Goal: Find specific page/section: Find specific page/section

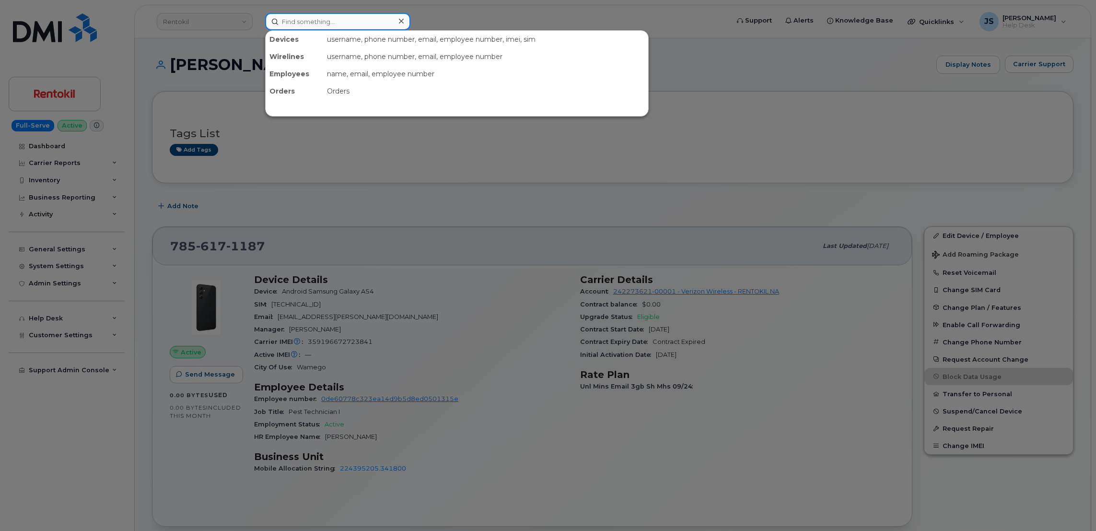
click at [337, 20] on input at bounding box center [337, 21] width 145 height 17
paste input "785.617.1887"
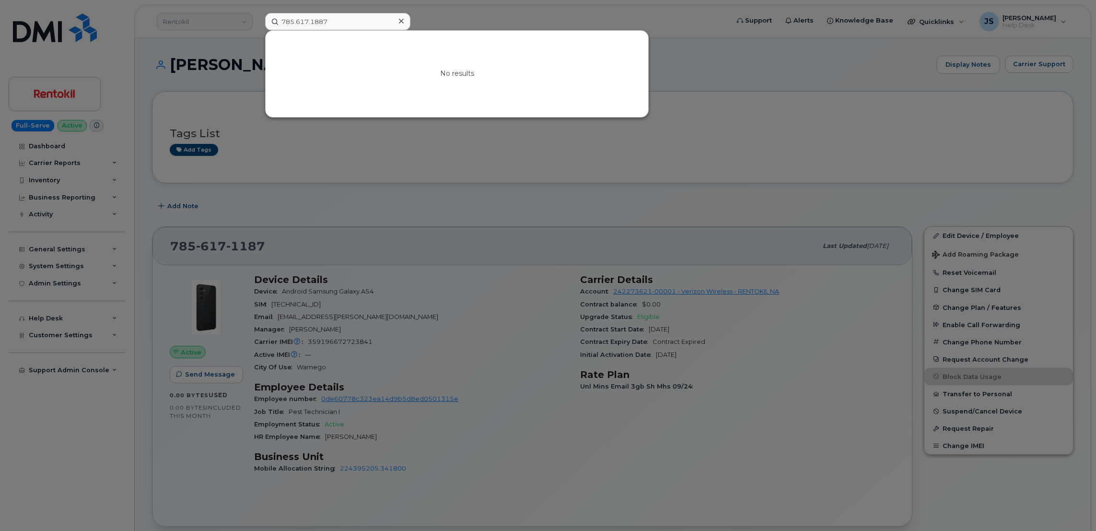
click at [387, 239] on div at bounding box center [548, 265] width 1096 height 531
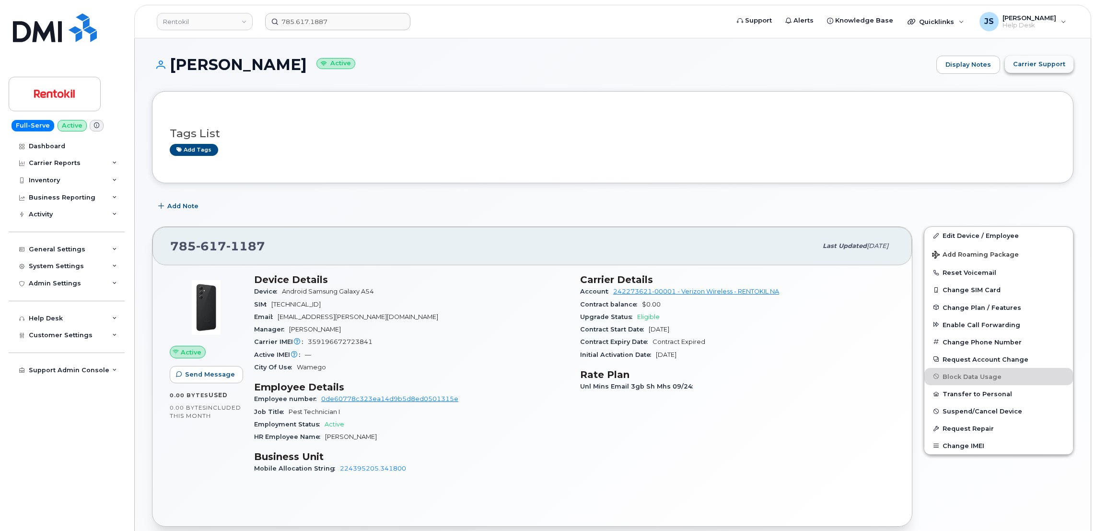
click at [1042, 64] on span "Carrier Support" at bounding box center [1039, 63] width 52 height 9
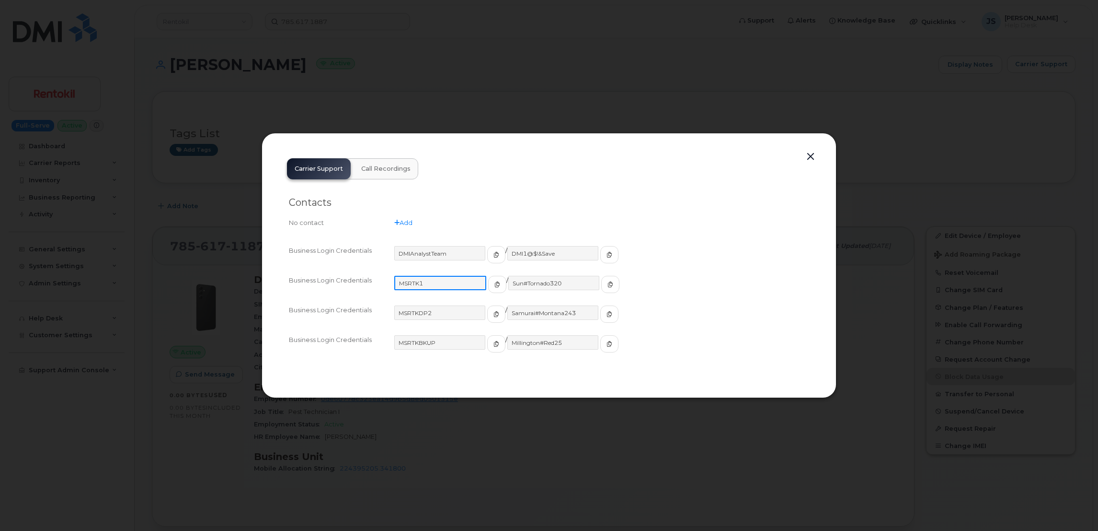
click at [439, 286] on input "MSRTK1" at bounding box center [440, 283] width 92 height 14
click at [812, 153] on button "button" at bounding box center [811, 156] width 14 height 13
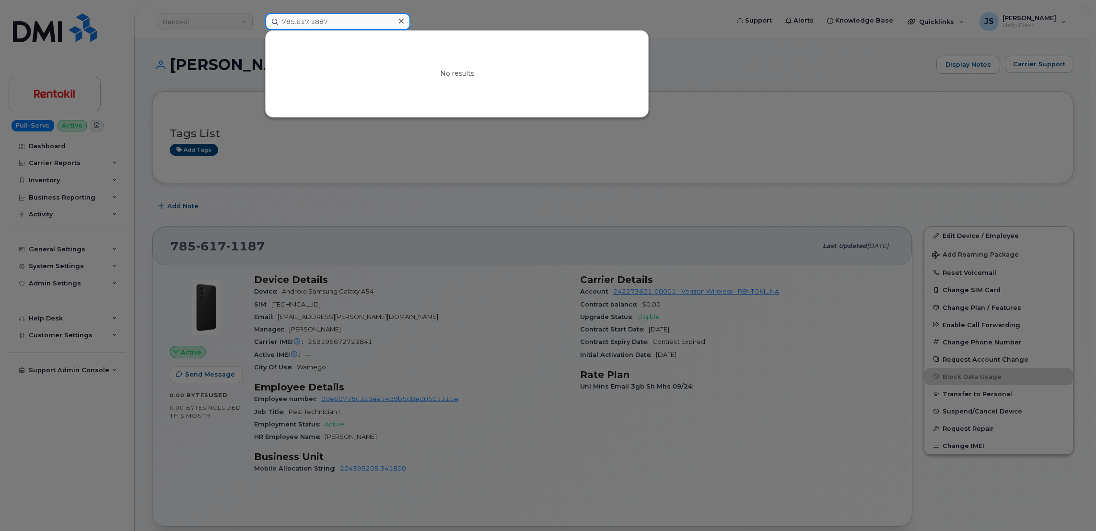
click at [335, 23] on input "785.617.1887" at bounding box center [337, 21] width 145 height 17
drag, startPoint x: 335, startPoint y: 23, endPoint x: 326, endPoint y: 13, distance: 12.5
click at [326, 13] on input "785.617.1887" at bounding box center [337, 21] width 145 height 17
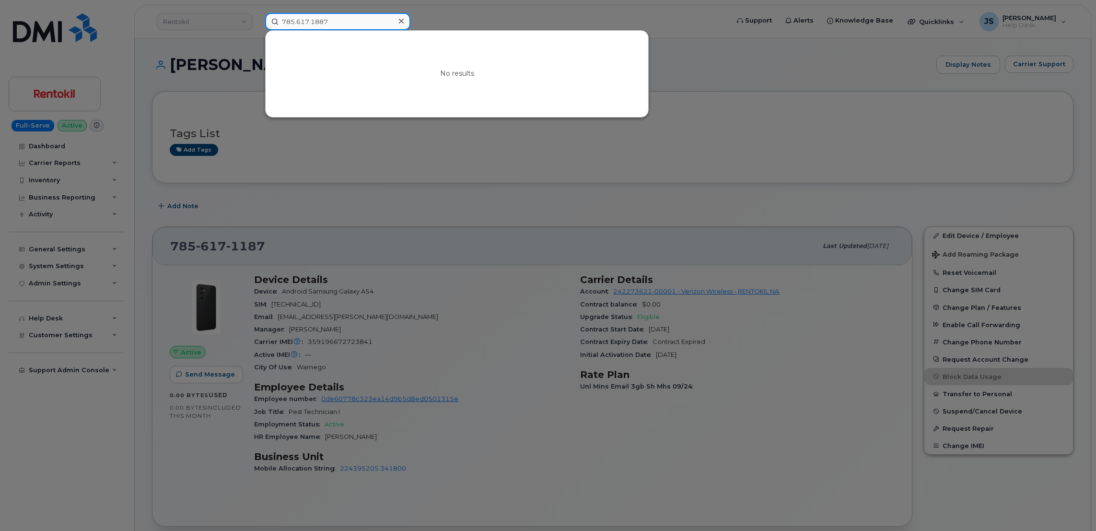
paste input "610-547-2861"
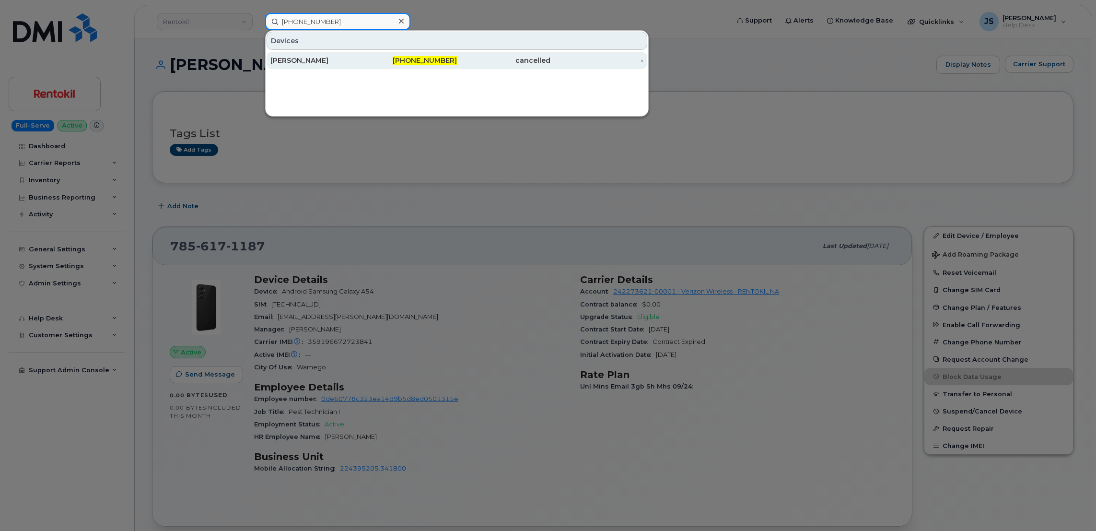
type input "610-547-2861"
click at [303, 63] on div "PAUL MCLAUGHLIN" at bounding box center [316, 61] width 93 height 10
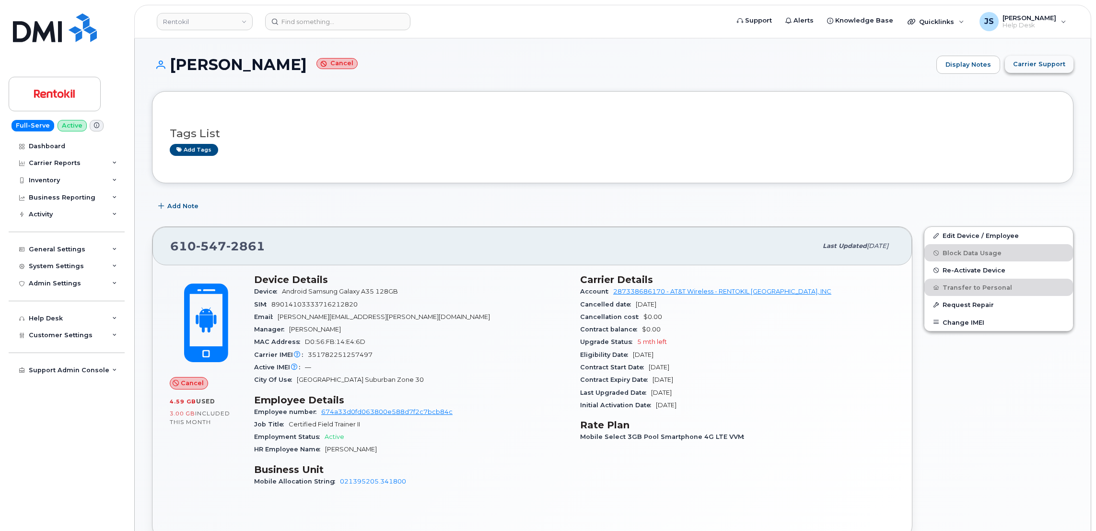
click at [1033, 60] on span "Carrier Support" at bounding box center [1039, 63] width 52 height 9
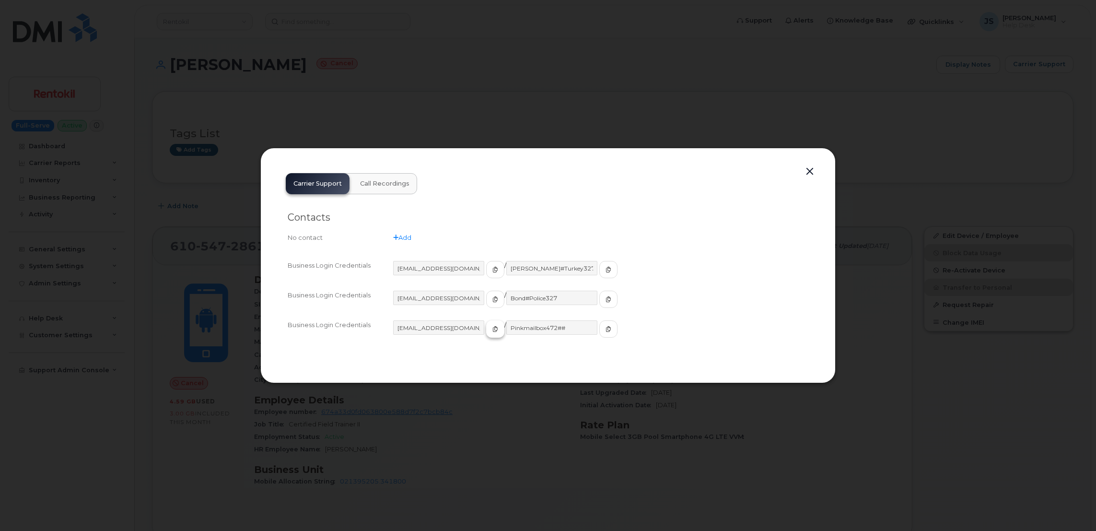
click at [492, 330] on icon "button" at bounding box center [495, 329] width 6 height 6
click at [599, 325] on button "button" at bounding box center [608, 328] width 18 height 17
click at [438, 89] on div at bounding box center [548, 265] width 1096 height 531
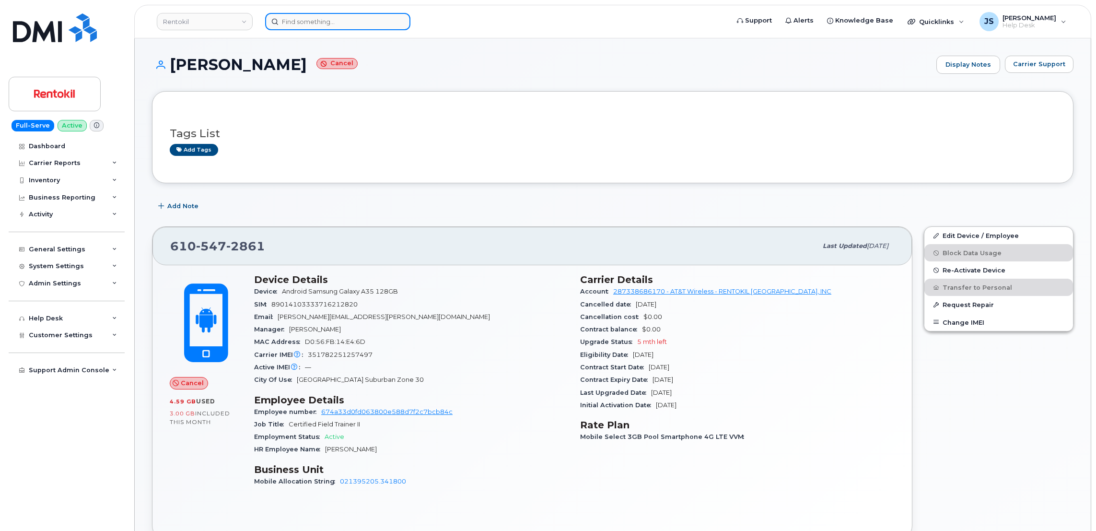
click at [372, 18] on input at bounding box center [337, 21] width 145 height 17
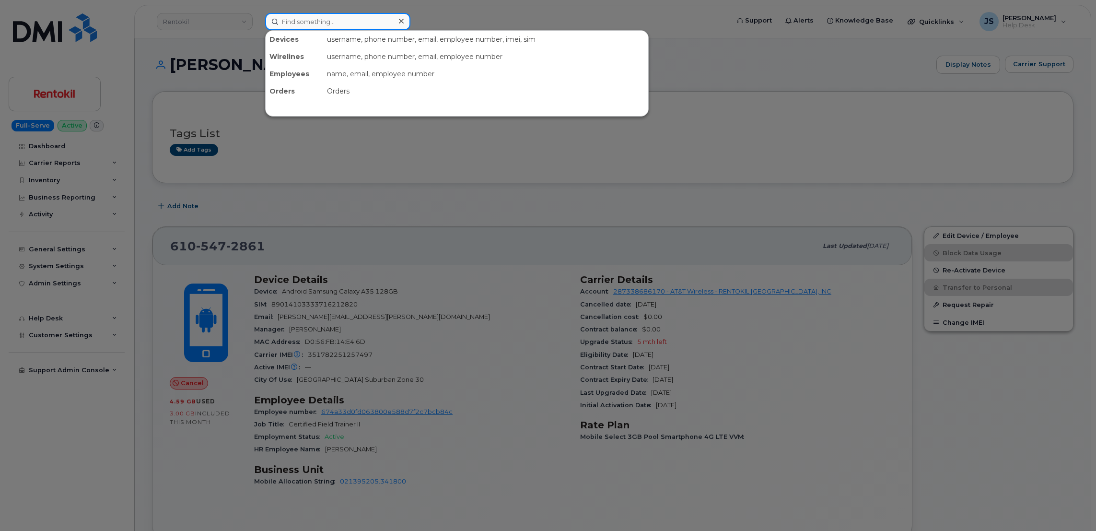
click at [372, 18] on input at bounding box center [337, 21] width 145 height 17
paste input "3033784566"
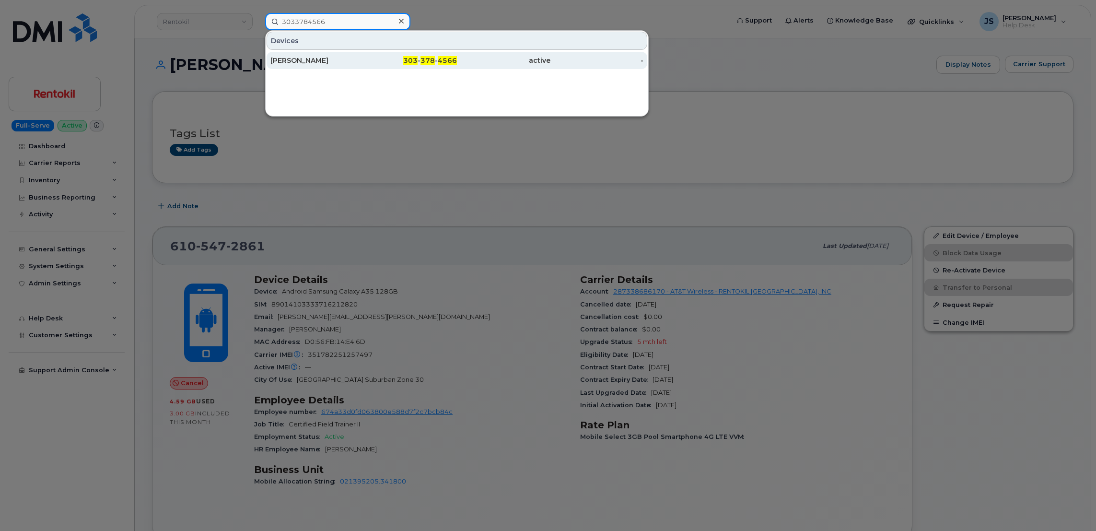
type input "3033784566"
click at [302, 58] on div "BRIAN PETITMERMET" at bounding box center [316, 61] width 93 height 10
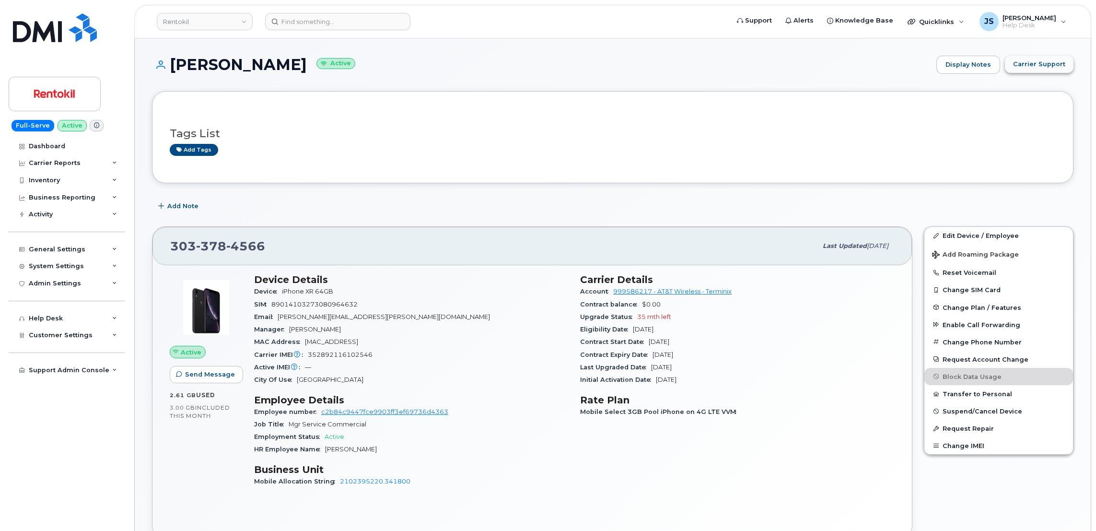
click at [1027, 69] on button "Carrier Support" at bounding box center [1039, 64] width 69 height 17
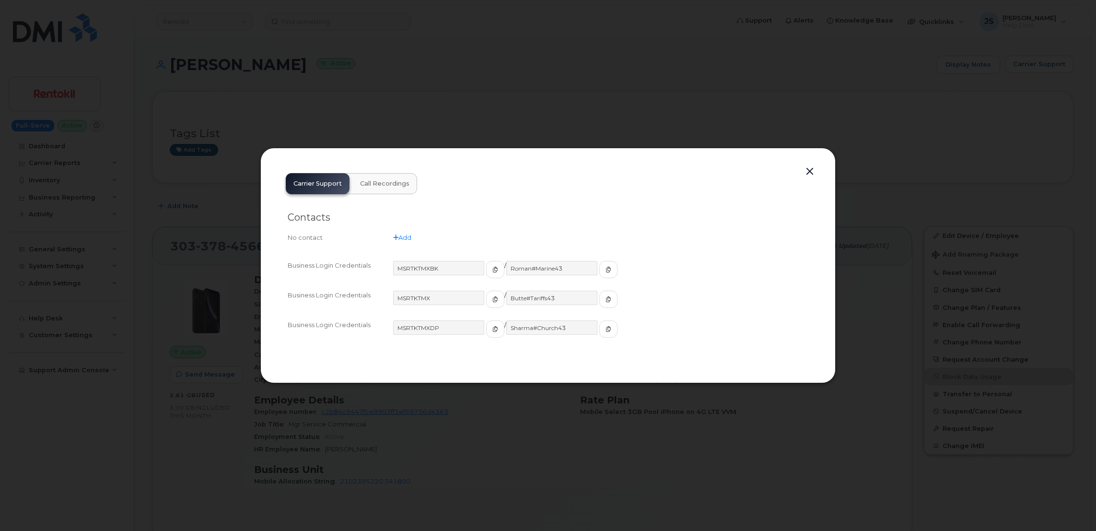
click at [810, 170] on button "button" at bounding box center [809, 171] width 14 height 13
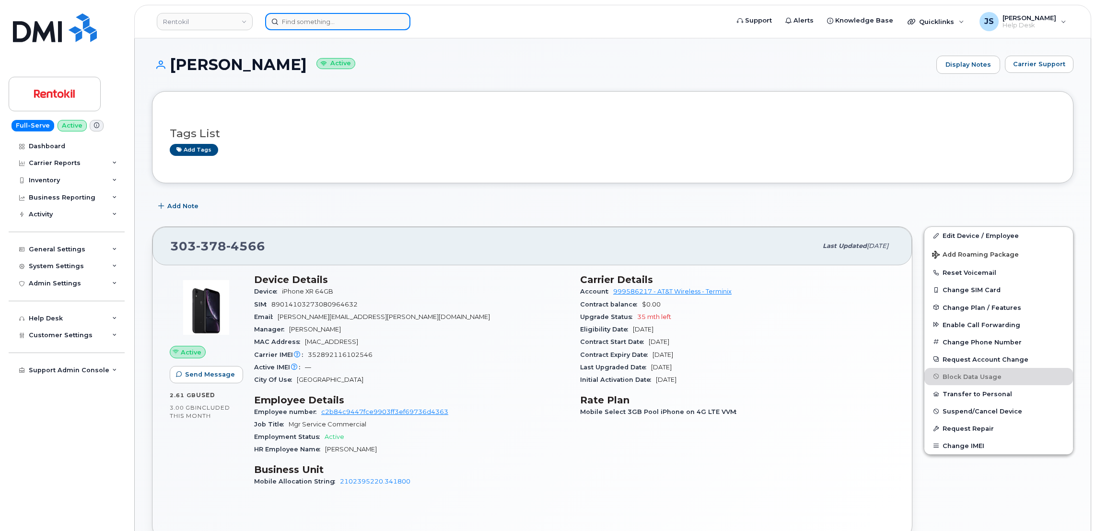
click at [331, 25] on input at bounding box center [337, 21] width 145 height 17
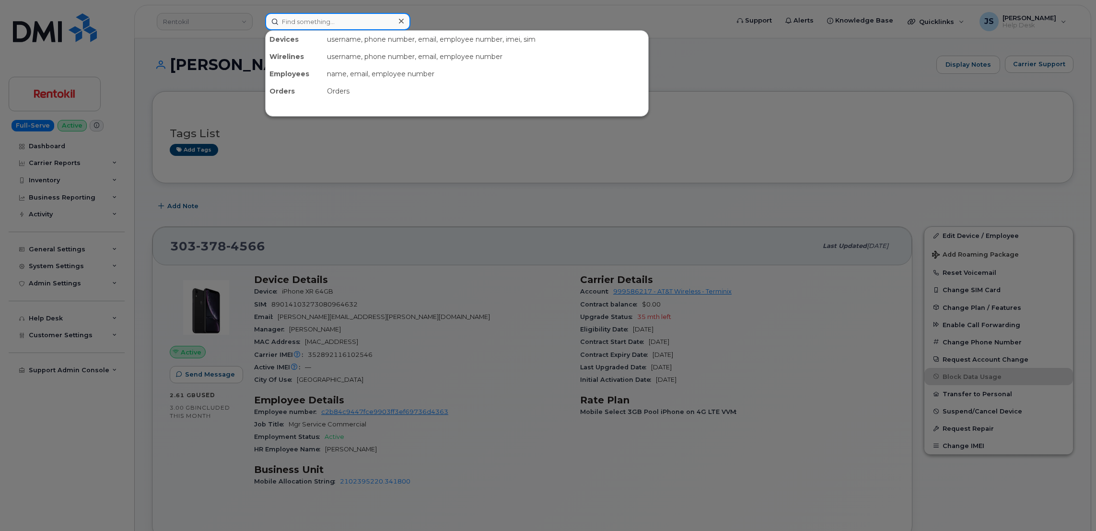
paste input "210.216.4988"
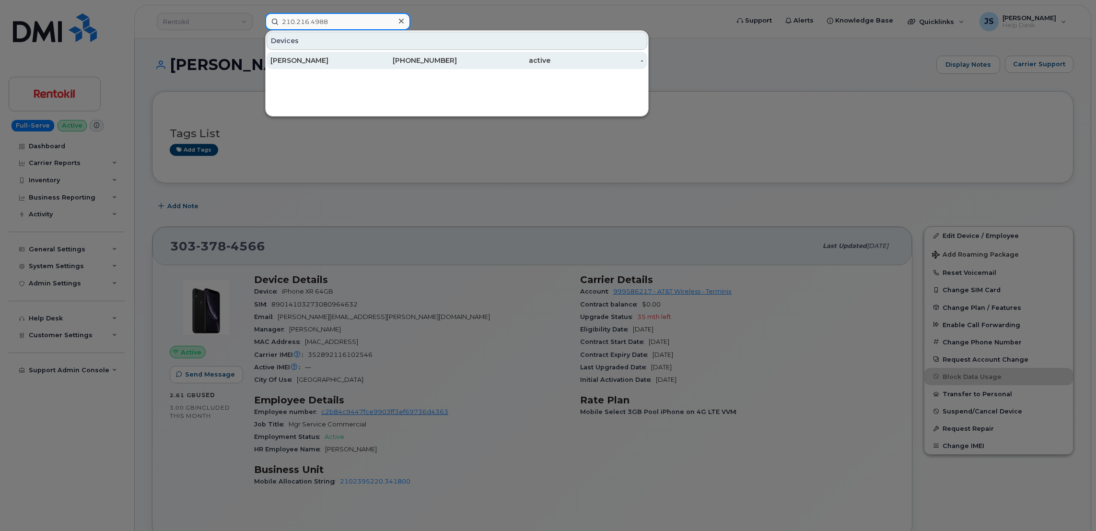
type input "210.216.4988"
click at [313, 58] on div "RUSTY HANSMANN" at bounding box center [316, 61] width 93 height 10
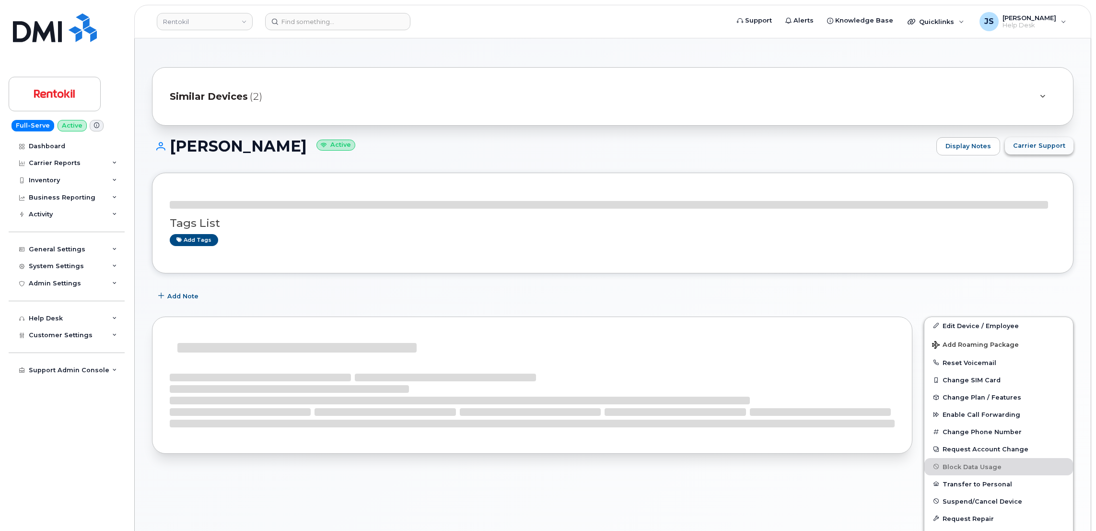
click at [1041, 149] on span "Carrier Support" at bounding box center [1039, 145] width 52 height 9
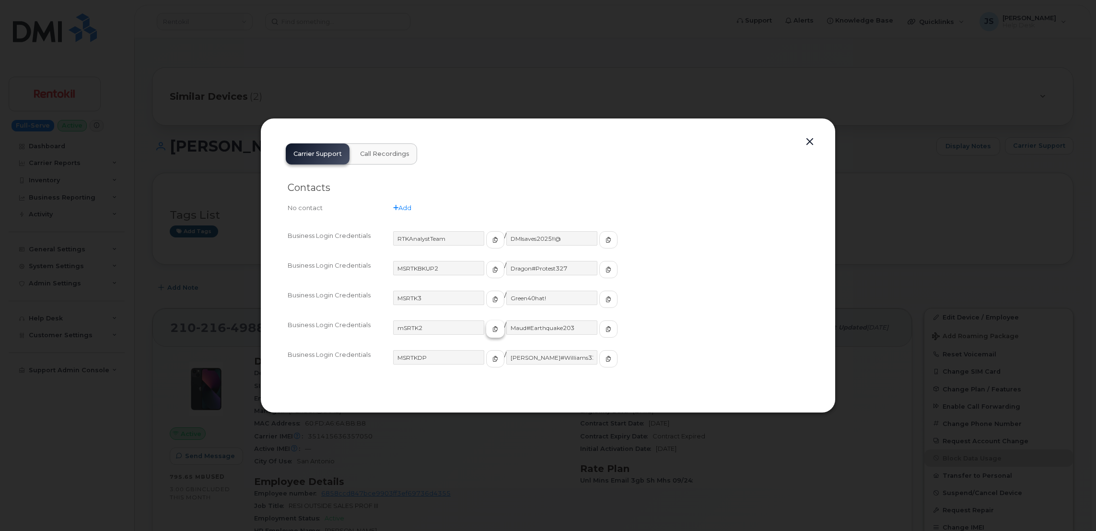
click at [492, 327] on icon "button" at bounding box center [495, 329] width 6 height 6
click at [399, 53] on div at bounding box center [548, 265] width 1096 height 531
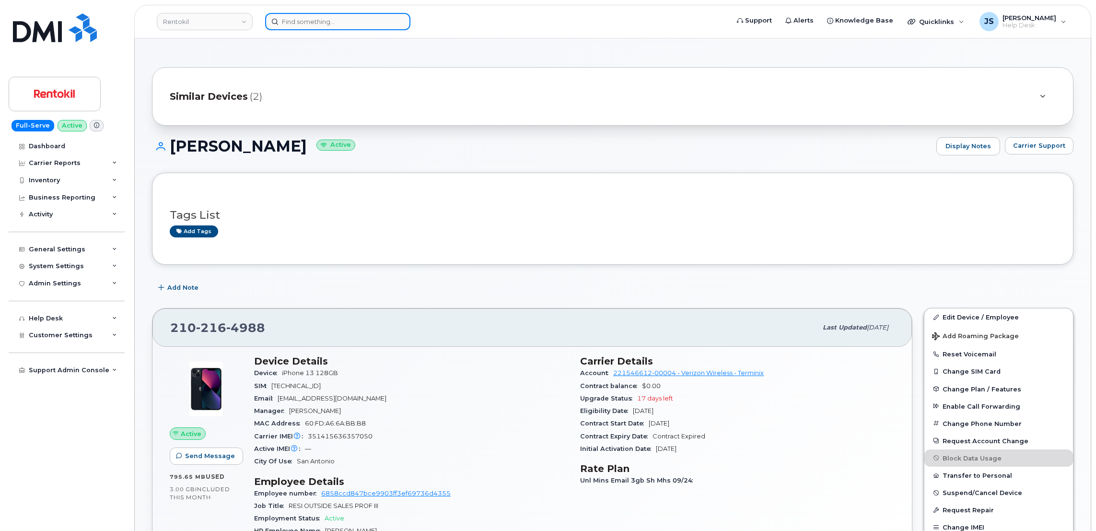
click at [379, 21] on input at bounding box center [337, 21] width 145 height 17
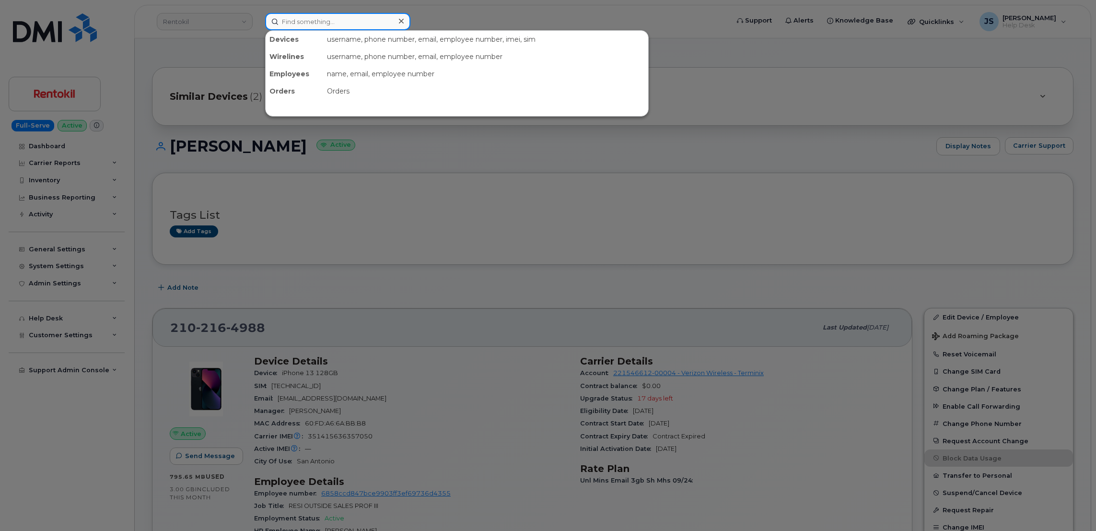
click at [379, 21] on input at bounding box center [337, 21] width 145 height 17
paste input "301599"
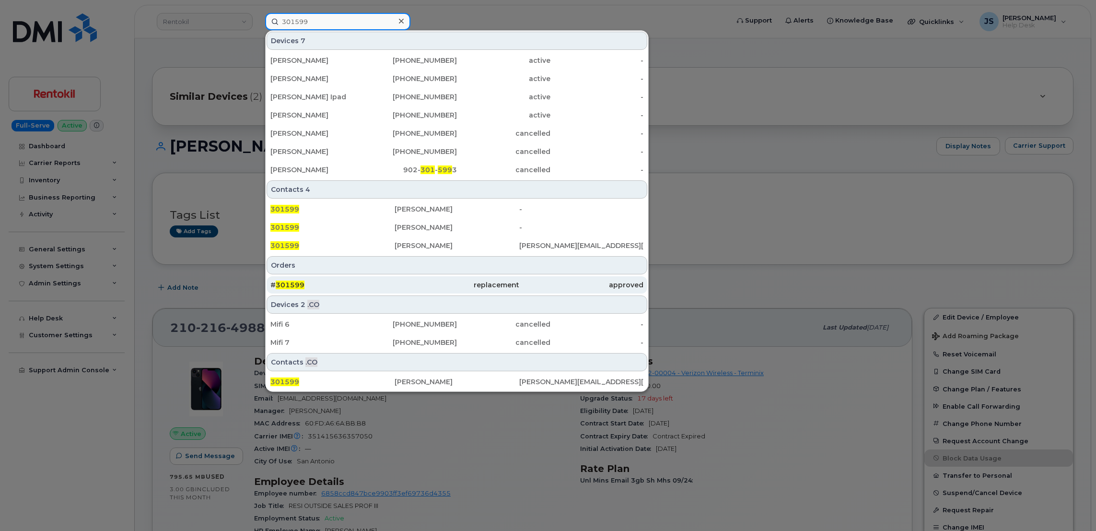
type input "301599"
click at [342, 286] on div "# 301599" at bounding box center [332, 285] width 124 height 10
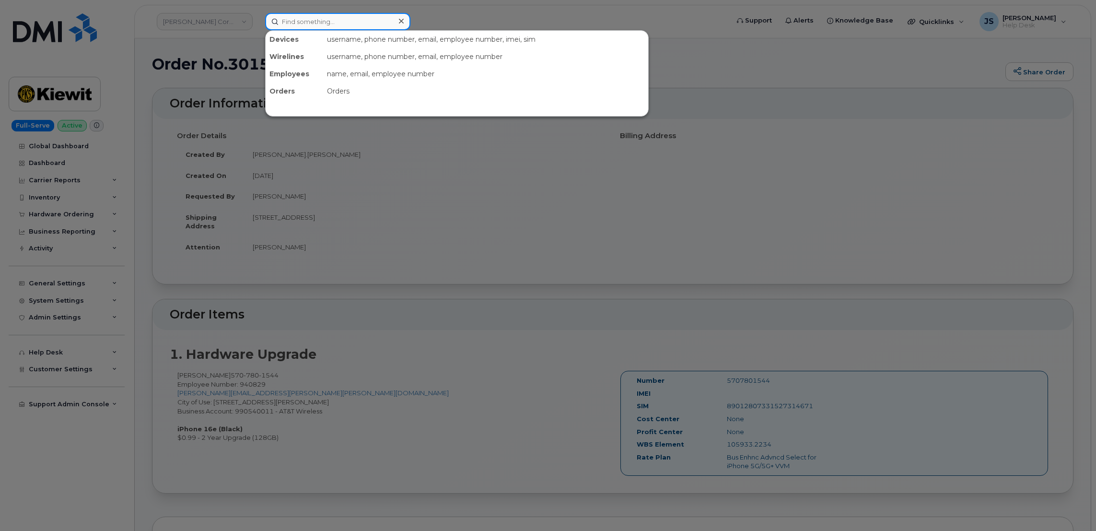
paste input "210.216.4988"
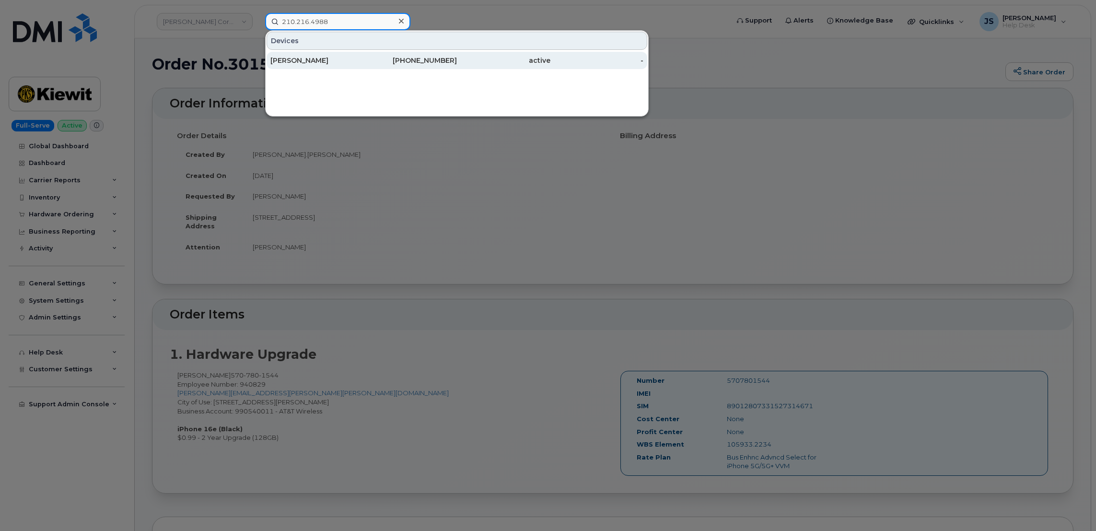
type input "210.216.4988"
click at [308, 64] on div "[PERSON_NAME]" at bounding box center [316, 61] width 93 height 10
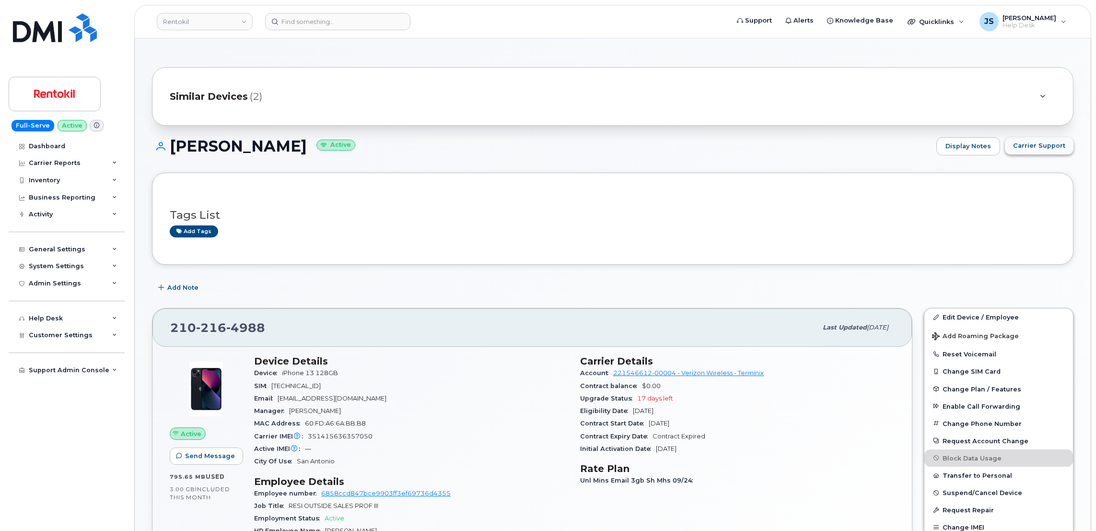
click at [1053, 141] on span "Carrier Support" at bounding box center [1039, 145] width 52 height 9
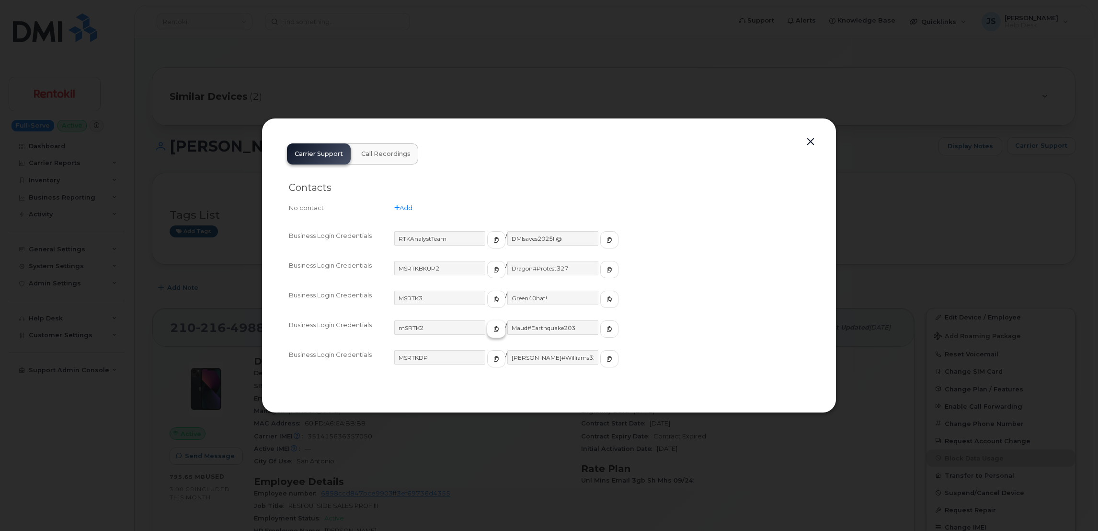
click at [487, 328] on button "button" at bounding box center [496, 328] width 18 height 17
click at [605, 326] on icon "button" at bounding box center [608, 329] width 6 height 6
click at [604, 328] on span "button" at bounding box center [608, 328] width 9 height 9
click at [492, 298] on icon "button" at bounding box center [495, 299] width 6 height 6
click at [492, 302] on icon "button" at bounding box center [495, 299] width 6 height 6
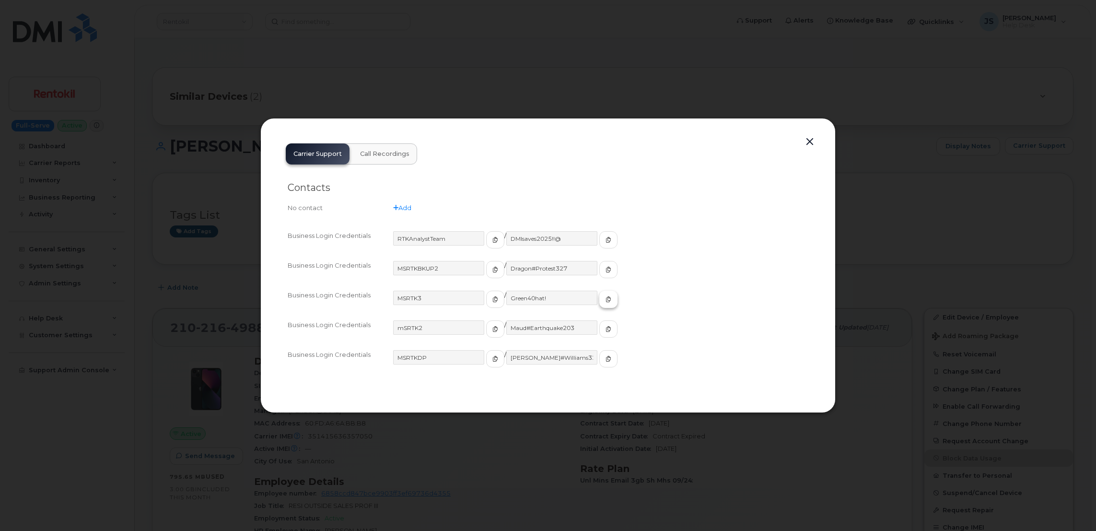
click at [599, 302] on button "button" at bounding box center [608, 298] width 18 height 17
click at [492, 302] on icon "button" at bounding box center [495, 299] width 6 height 6
click at [604, 302] on span "button" at bounding box center [608, 299] width 9 height 9
